Goal: Check status: Check status

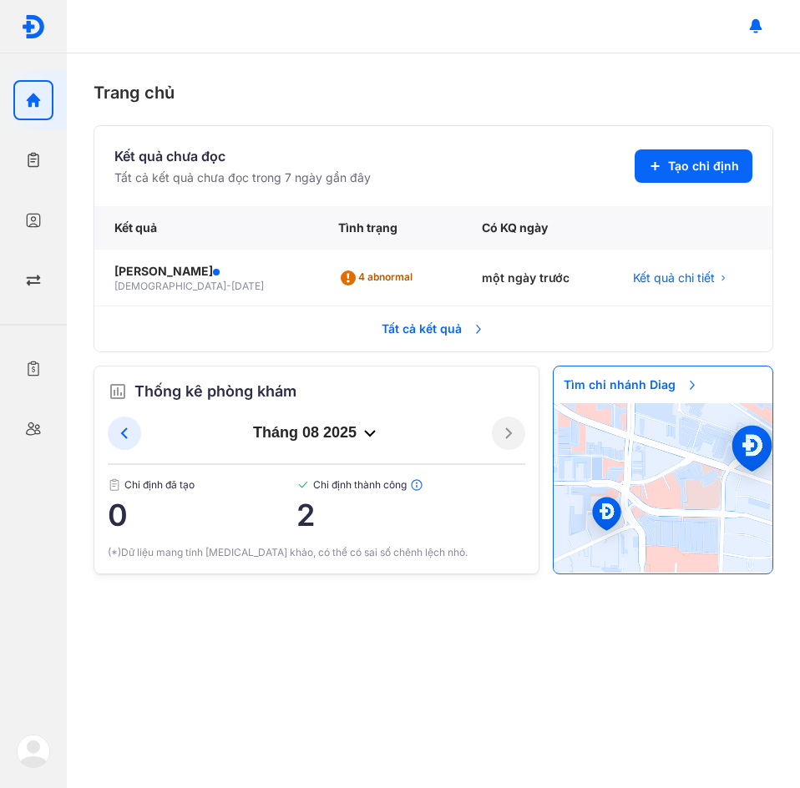
click at [421, 323] on span "Tất cả kết quả" at bounding box center [434, 329] width 124 height 37
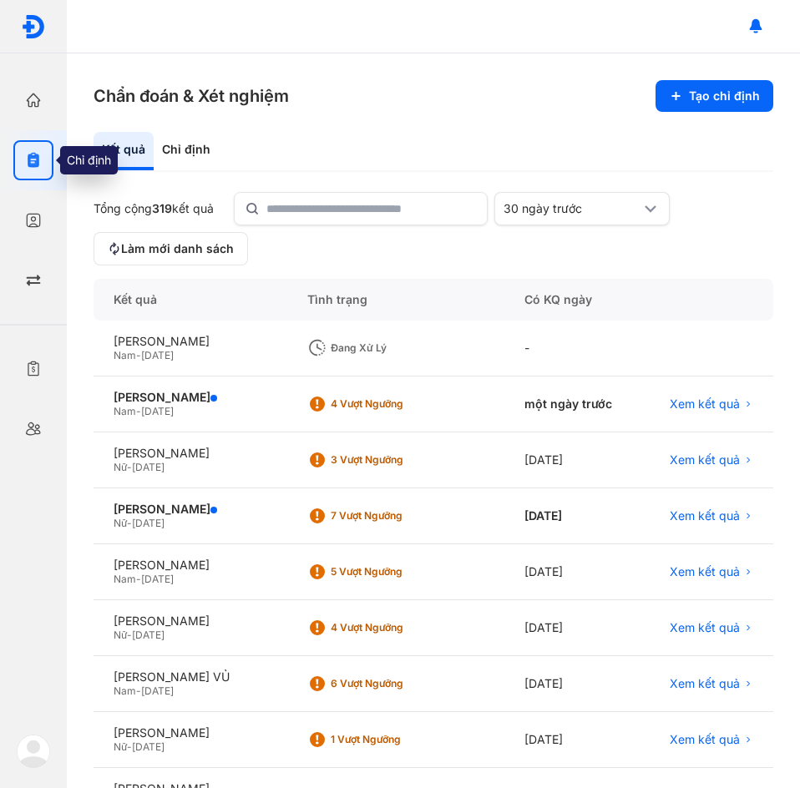
click at [38, 157] on use "button" at bounding box center [34, 160] width 12 height 15
